Goal: Transaction & Acquisition: Purchase product/service

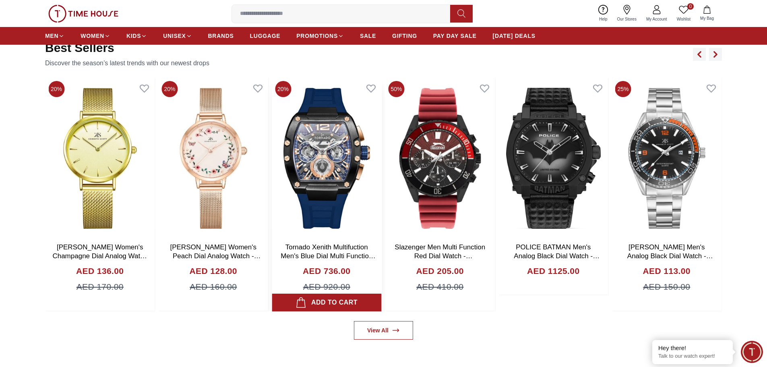
scroll to position [564, 0]
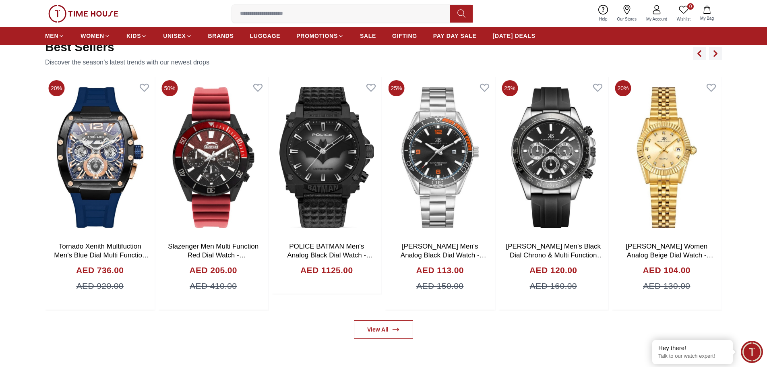
click at [349, 8] on input at bounding box center [344, 14] width 225 height 16
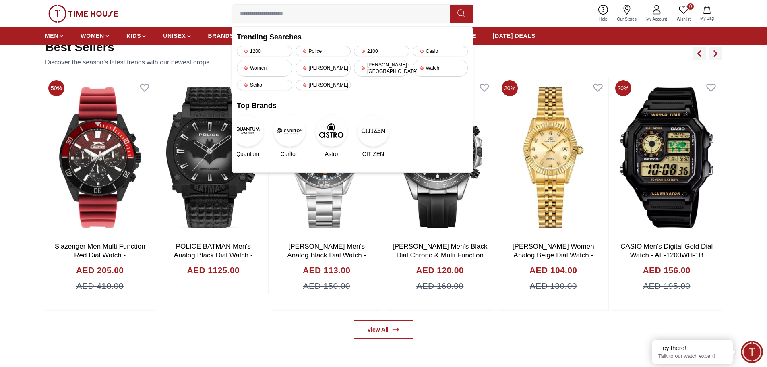
click at [252, 128] on img at bounding box center [247, 130] width 32 height 32
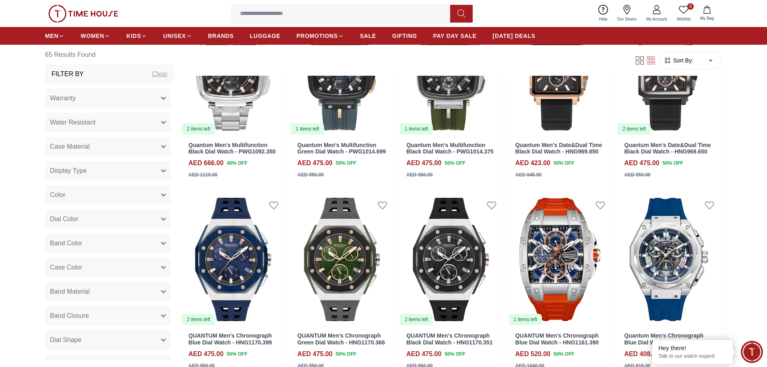
scroll to position [845, 0]
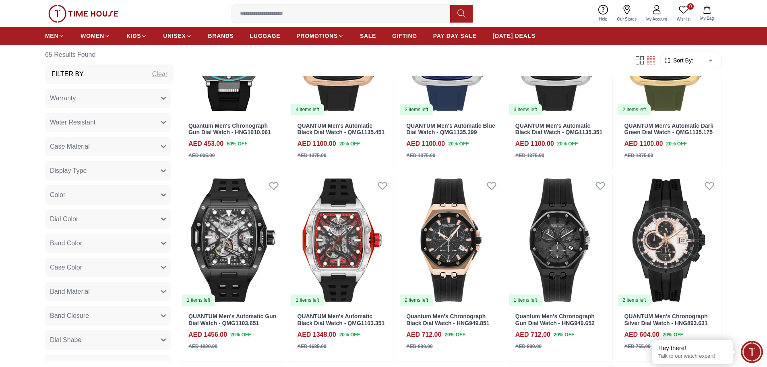
scroll to position [1449, 0]
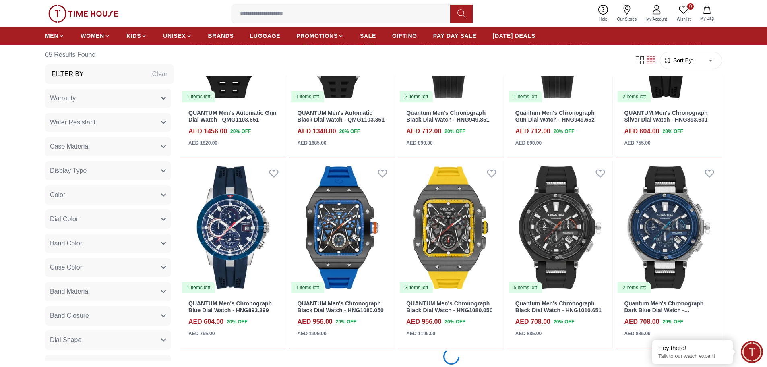
scroll to position [1650, 0]
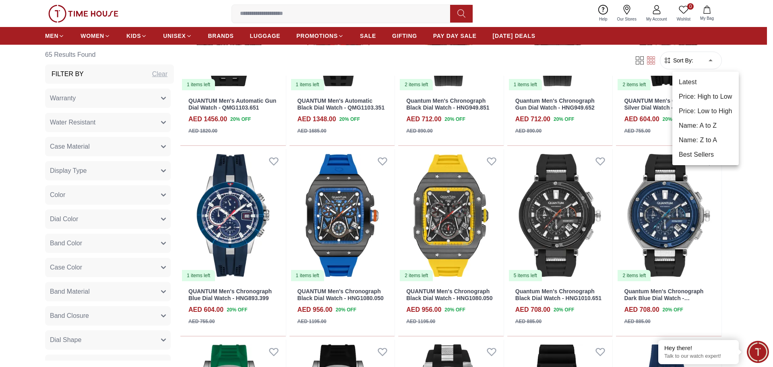
click at [704, 61] on div at bounding box center [386, 183] width 773 height 367
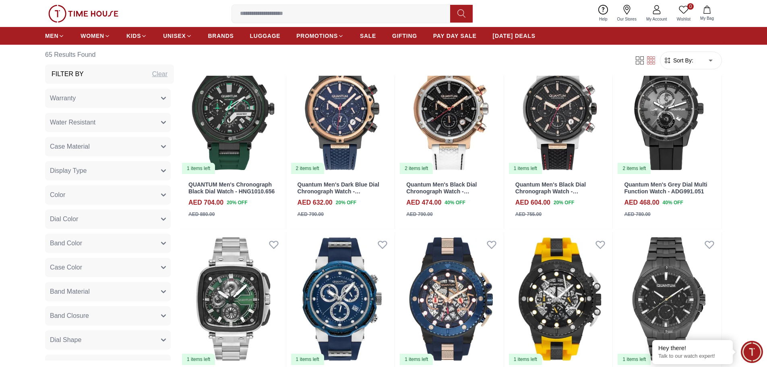
scroll to position [2214, 0]
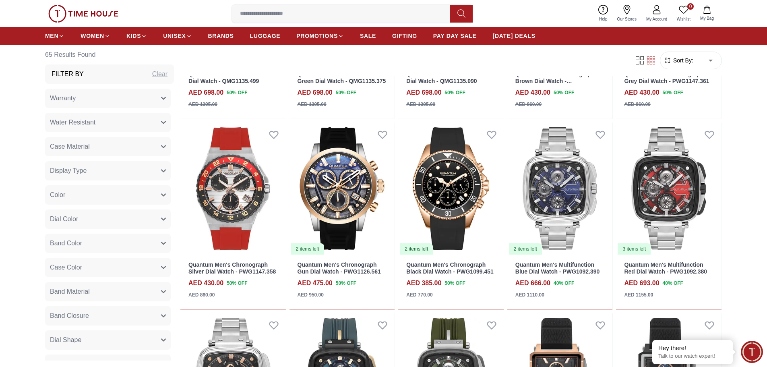
scroll to position [483, 0]
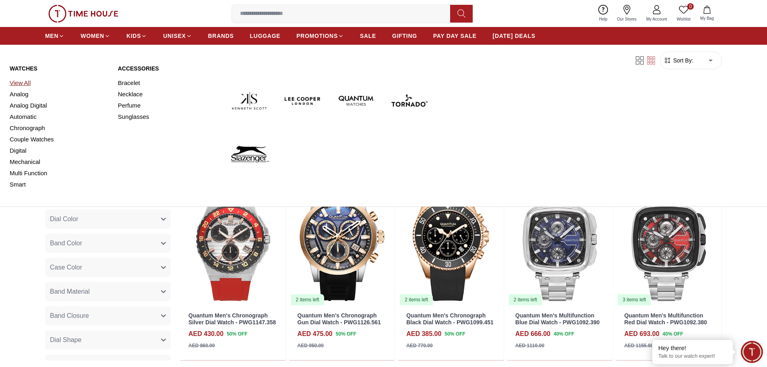
click at [27, 81] on link "View All" at bounding box center [59, 82] width 99 height 11
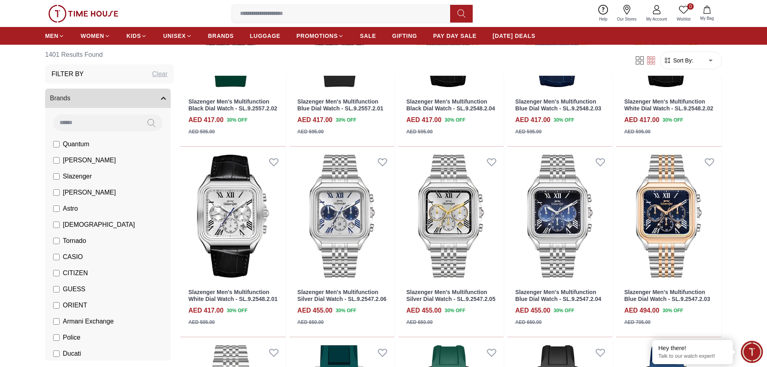
scroll to position [362, 0]
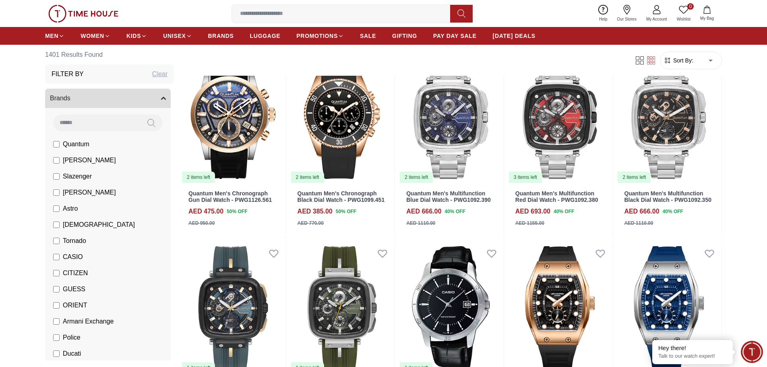
scroll to position [1248, 0]
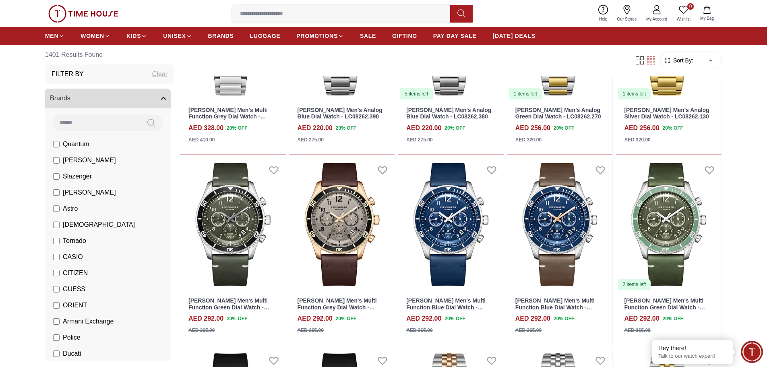
scroll to position [1892, 0]
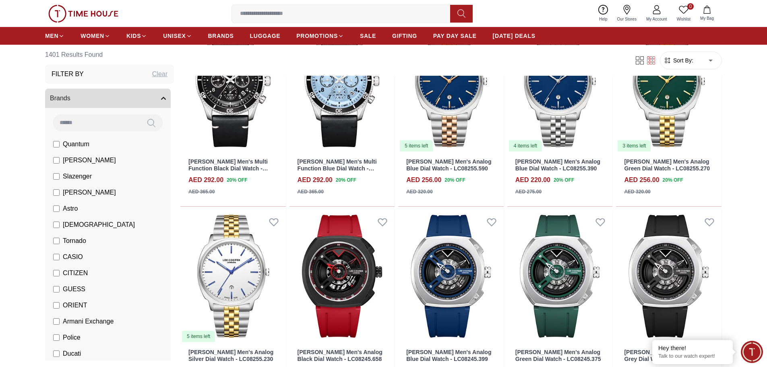
scroll to position [2214, 0]
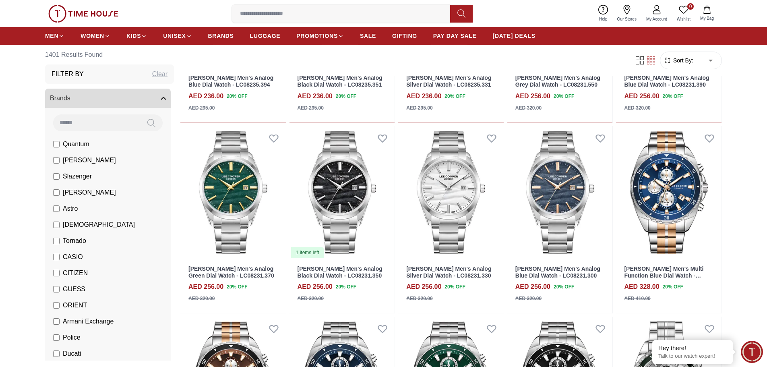
scroll to position [3059, 0]
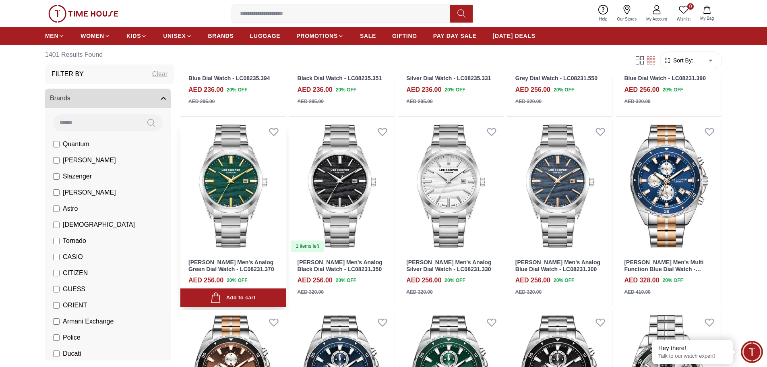
click at [214, 184] on img at bounding box center [232, 186] width 105 height 133
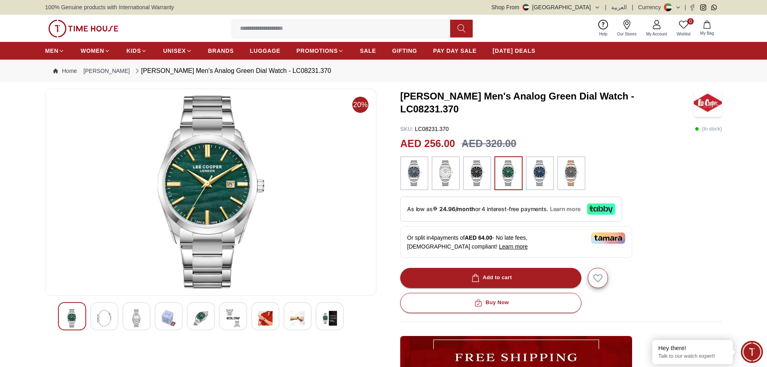
click at [568, 212] on span "Learn more" at bounding box center [565, 208] width 31 height 7
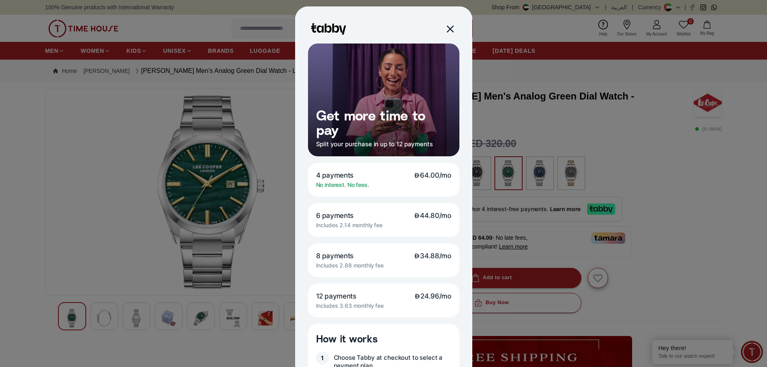
click at [445, 28] on div at bounding box center [449, 28] width 9 height 9
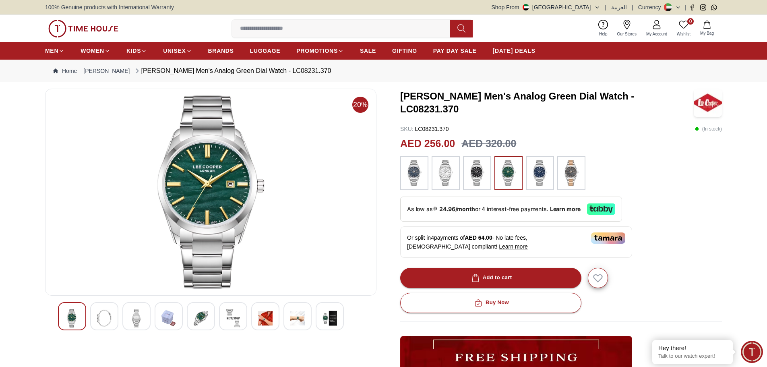
click at [100, 318] on img at bounding box center [104, 318] width 14 height 19
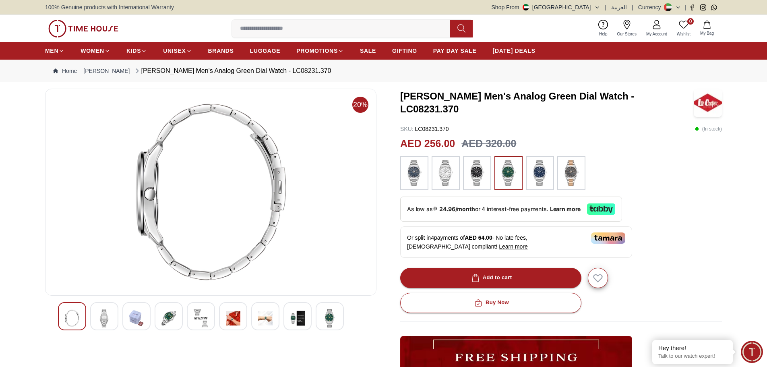
click at [132, 315] on img at bounding box center [136, 318] width 14 height 19
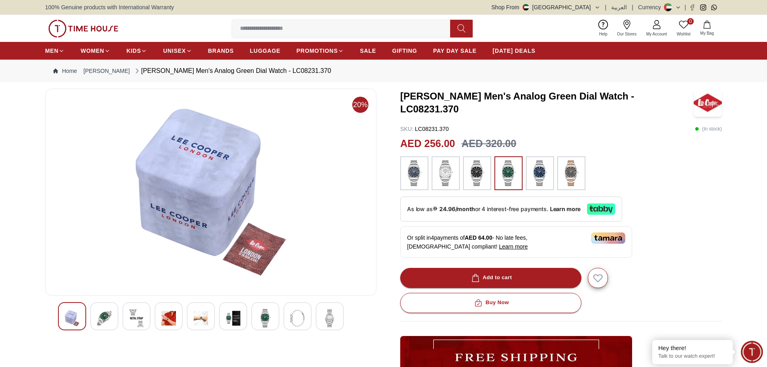
click at [178, 323] on div at bounding box center [169, 316] width 28 height 28
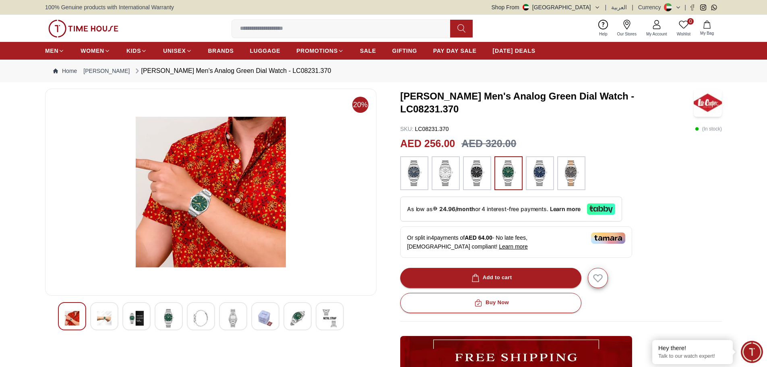
click at [172, 321] on img at bounding box center [168, 318] width 14 height 19
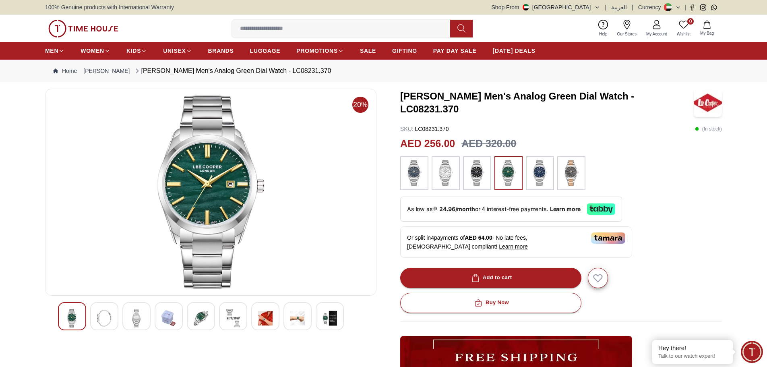
click at [187, 318] on div at bounding box center [201, 316] width 28 height 28
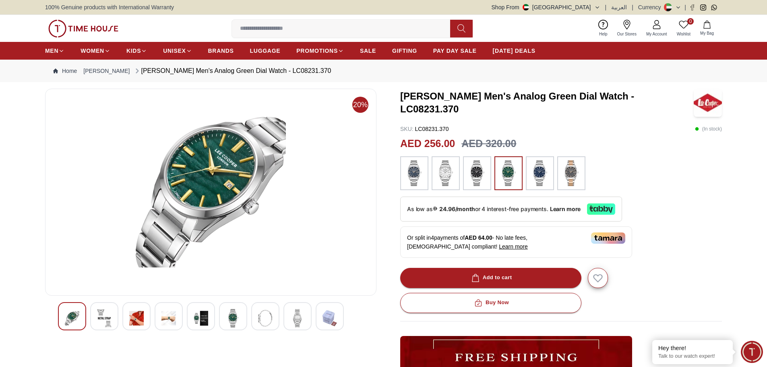
click at [208, 318] on img at bounding box center [201, 318] width 14 height 19
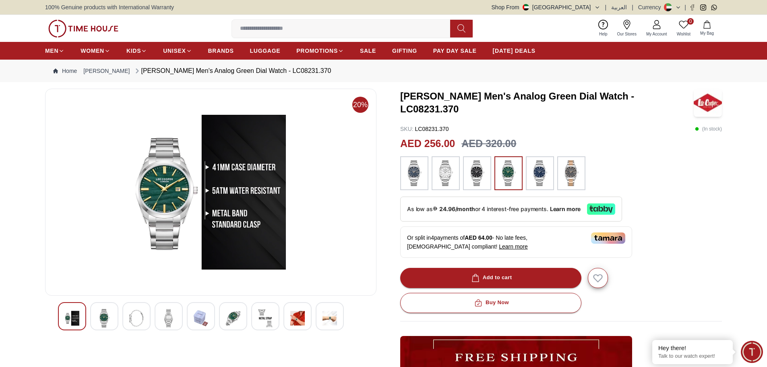
click at [276, 322] on div at bounding box center [265, 316] width 28 height 28
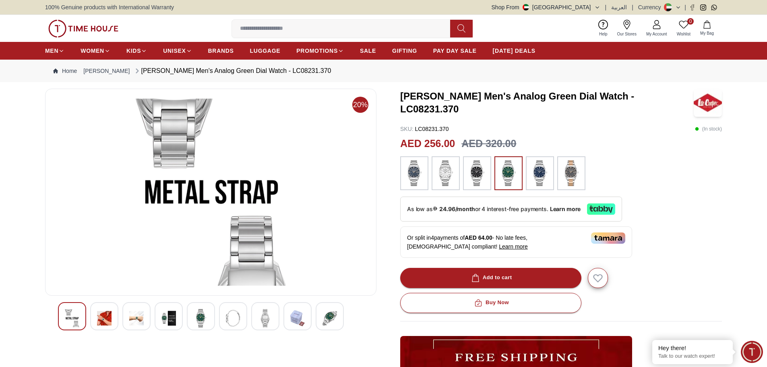
click at [291, 323] on img at bounding box center [297, 318] width 14 height 19
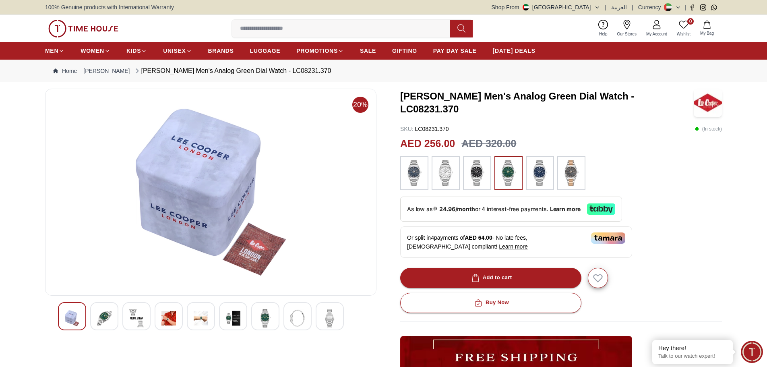
click at [288, 324] on div at bounding box center [297, 316] width 28 height 28
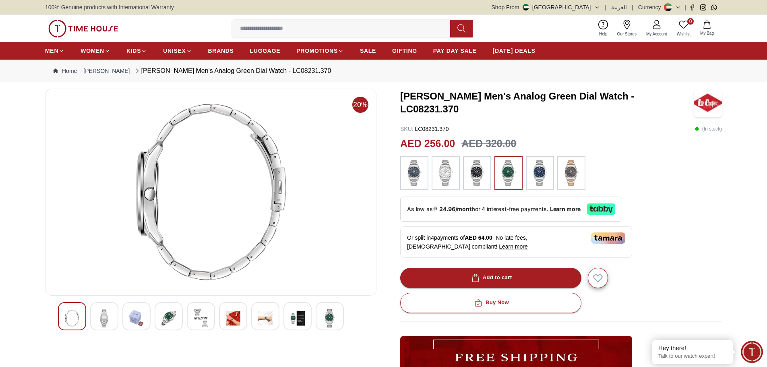
click at [333, 319] on img at bounding box center [329, 318] width 14 height 19
